Goal: Navigation & Orientation: Find specific page/section

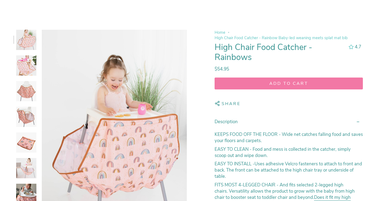
select select "pictures-first"
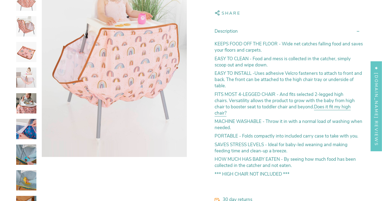
scroll to position [162, 0]
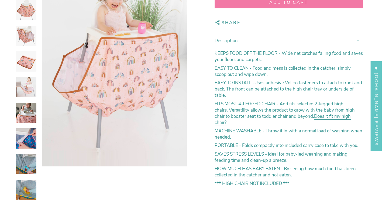
click at [31, 87] on img at bounding box center [26, 87] width 20 height 20
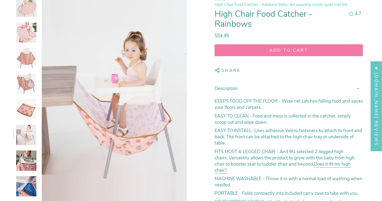
scroll to position [108, 0]
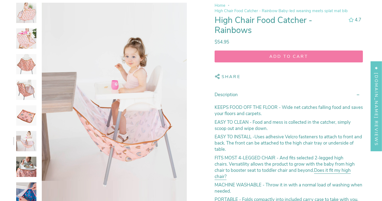
click at [31, 87] on img at bounding box center [26, 90] width 20 height 20
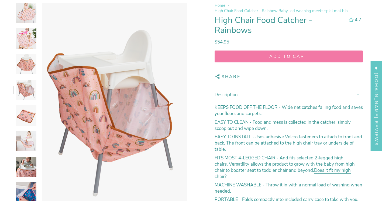
click at [30, 64] on img at bounding box center [26, 64] width 20 height 20
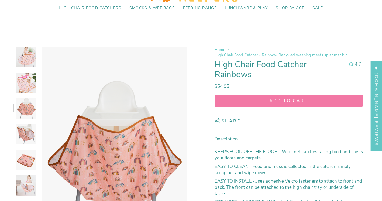
scroll to position [54, 0]
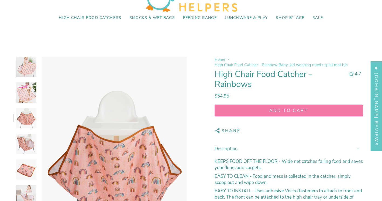
click at [29, 62] on img at bounding box center [26, 67] width 20 height 20
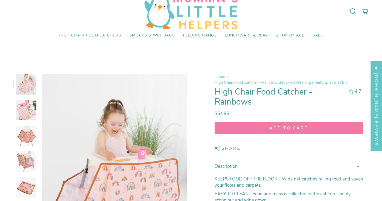
scroll to position [27, 0]
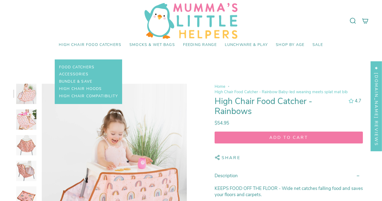
click at [80, 44] on span "High Chair Food Catchers" at bounding box center [90, 45] width 63 height 5
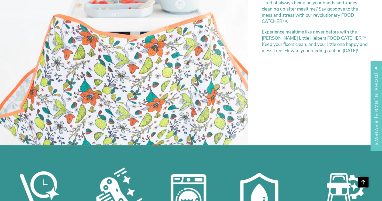
scroll to position [189, 0]
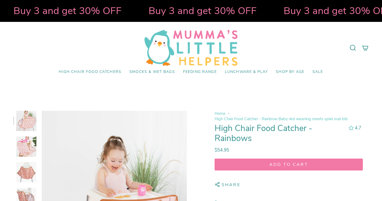
scroll to position [102, 0]
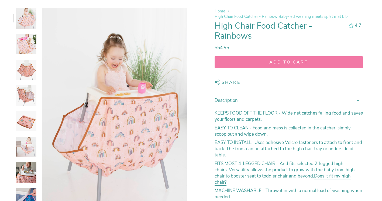
select select "pictures-first"
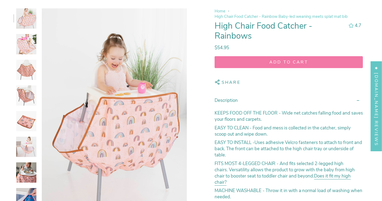
scroll to position [0, 0]
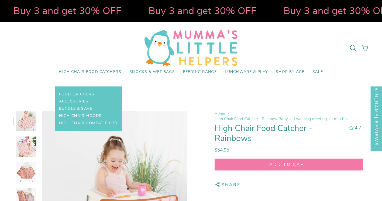
click at [98, 74] on span "High Chair Food Catchers" at bounding box center [90, 72] width 63 height 5
